Goal: Information Seeking & Learning: Learn about a topic

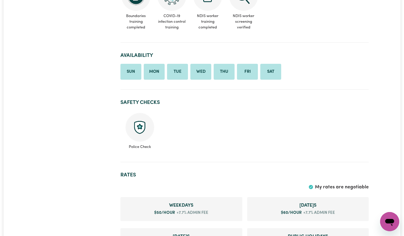
scroll to position [329, 0]
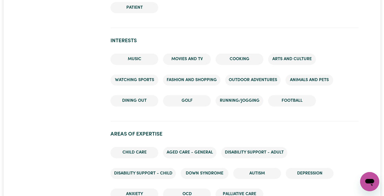
scroll to position [844, 0]
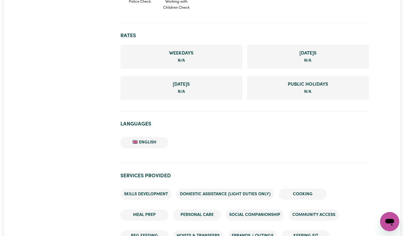
scroll to position [358, 0]
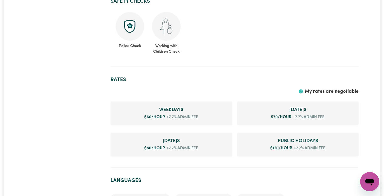
scroll to position [319, 0]
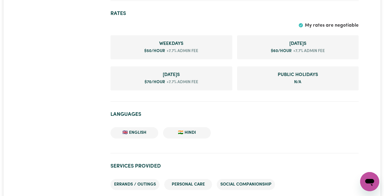
scroll to position [438, 0]
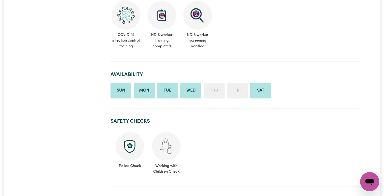
scroll to position [404, 0]
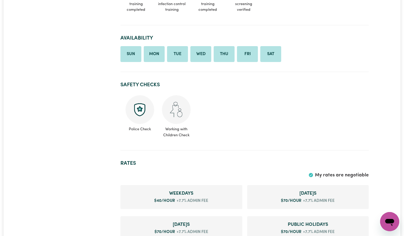
scroll to position [313, 0]
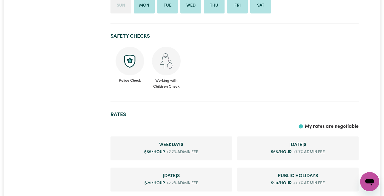
scroll to position [377, 0]
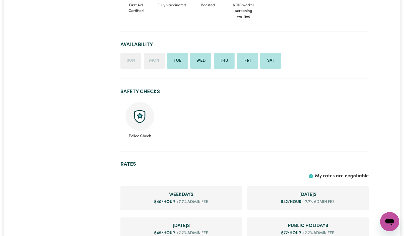
scroll to position [352, 0]
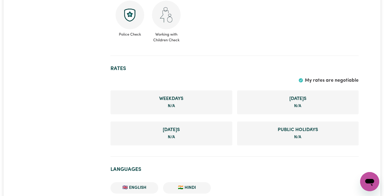
scroll to position [431, 0]
